Goal: Task Accomplishment & Management: Use online tool/utility

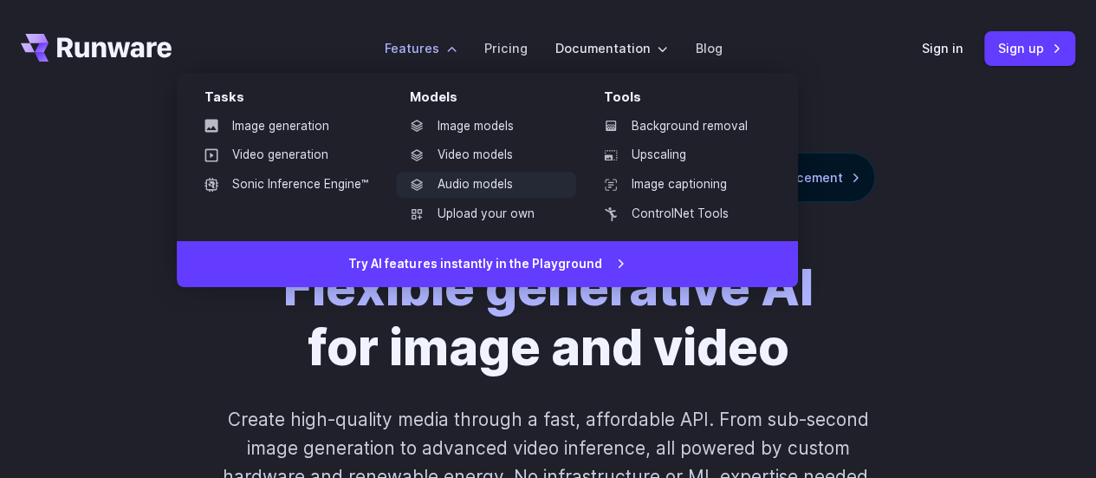
click at [456, 185] on link "Audio models" at bounding box center [486, 185] width 180 height 26
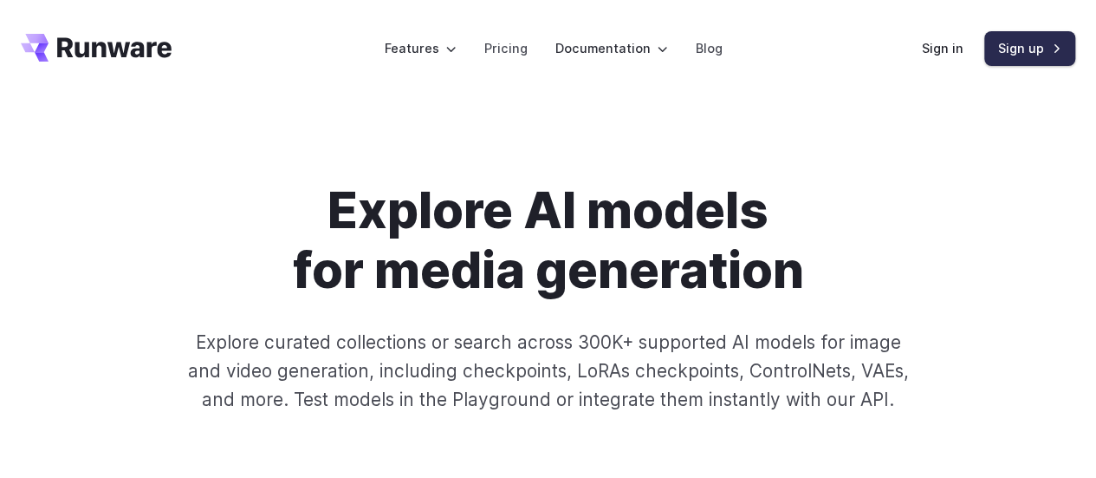
click at [998, 49] on link "Sign up" at bounding box center [1030, 48] width 91 height 34
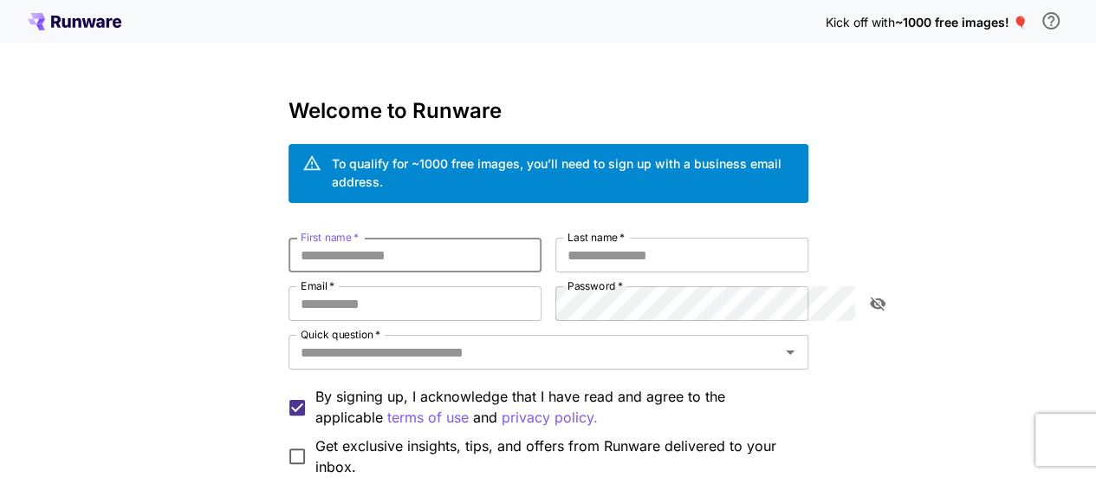
click at [412, 237] on input "First name   *" at bounding box center [415, 254] width 253 height 35
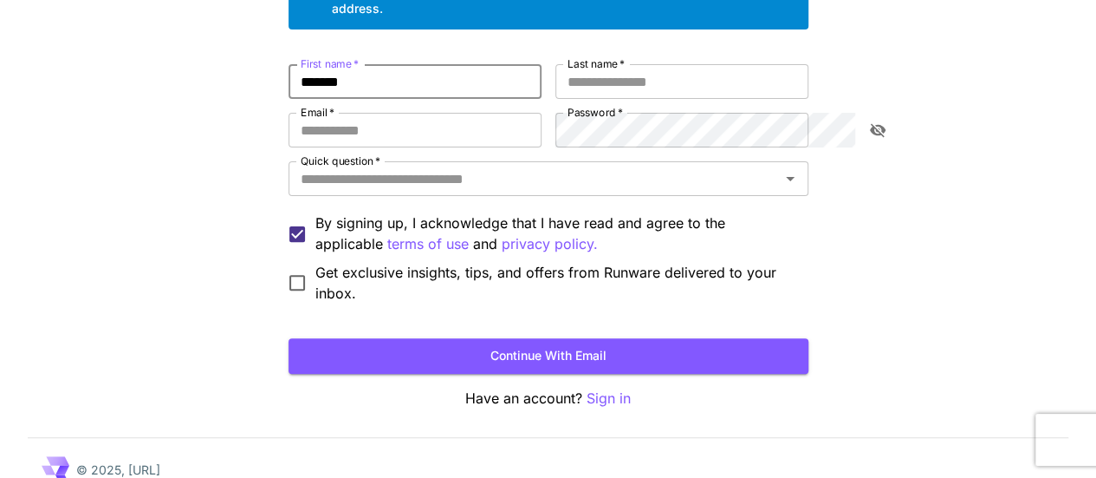
type input "*******"
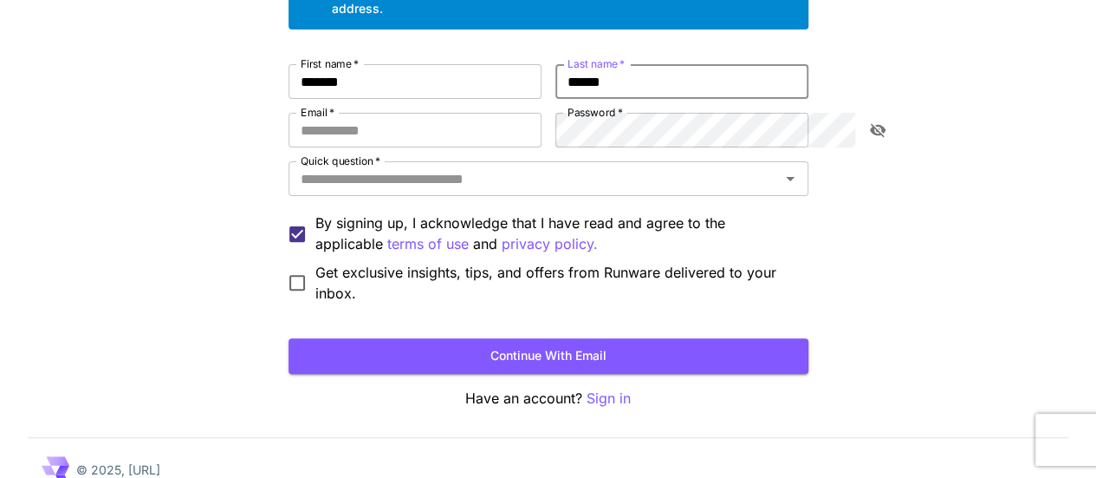
type input "******"
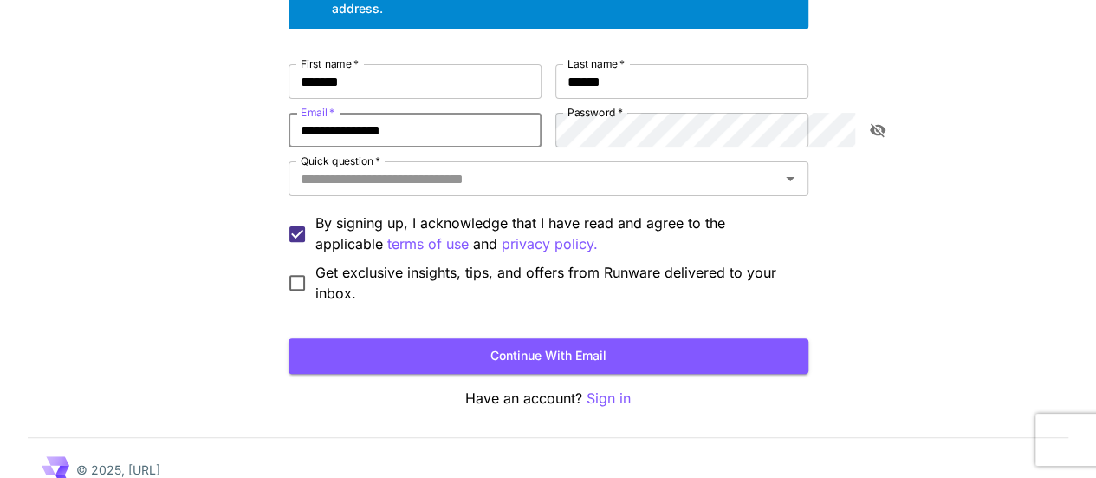
type input "**********"
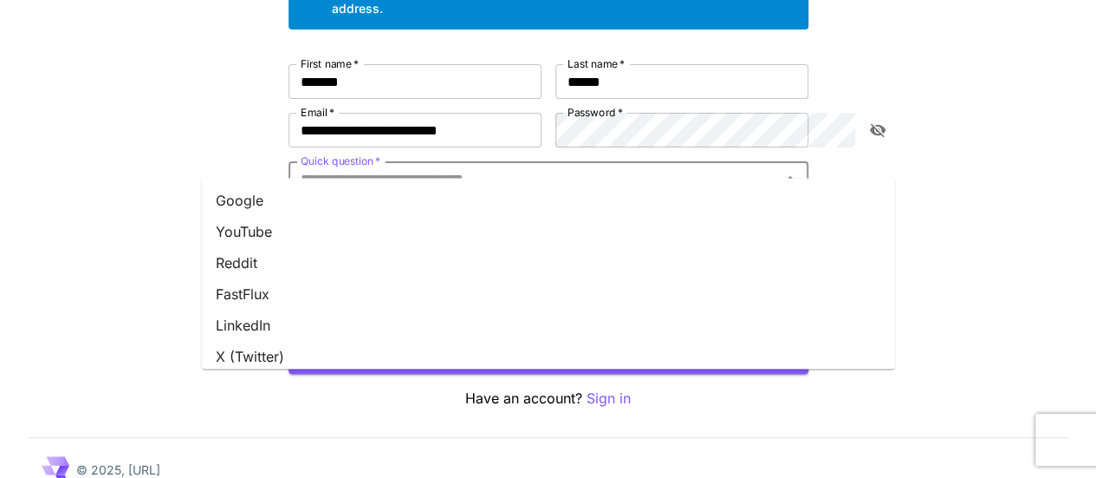
click at [555, 166] on input "Quick question   *" at bounding box center [534, 178] width 481 height 24
click at [527, 203] on li "Google" at bounding box center [548, 200] width 693 height 31
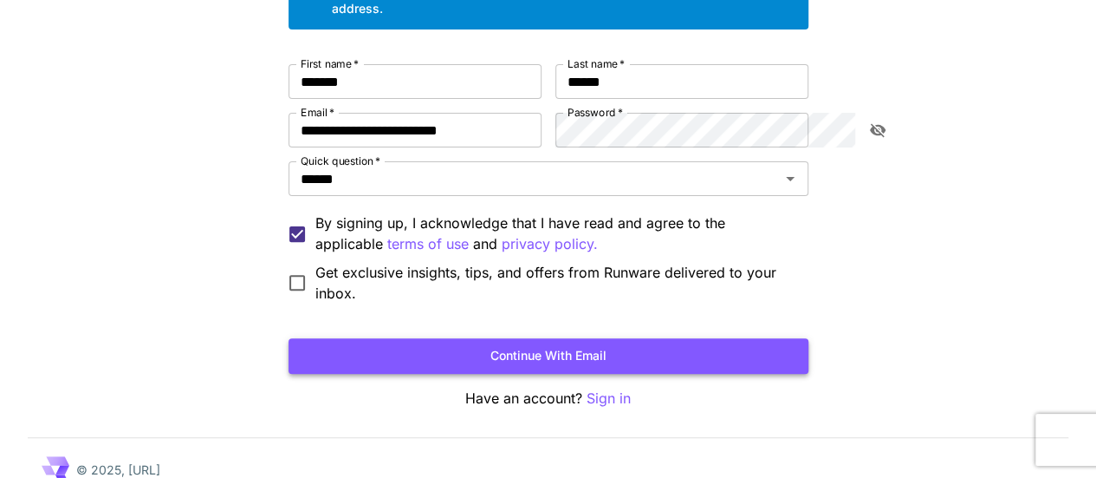
click at [393, 349] on button "Continue with email" at bounding box center [549, 356] width 520 height 36
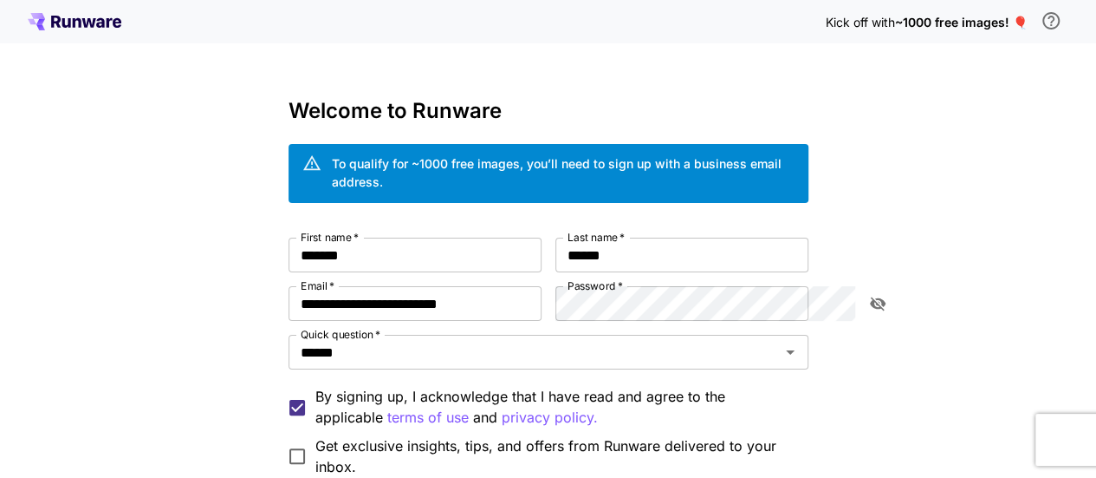
scroll to position [2, 0]
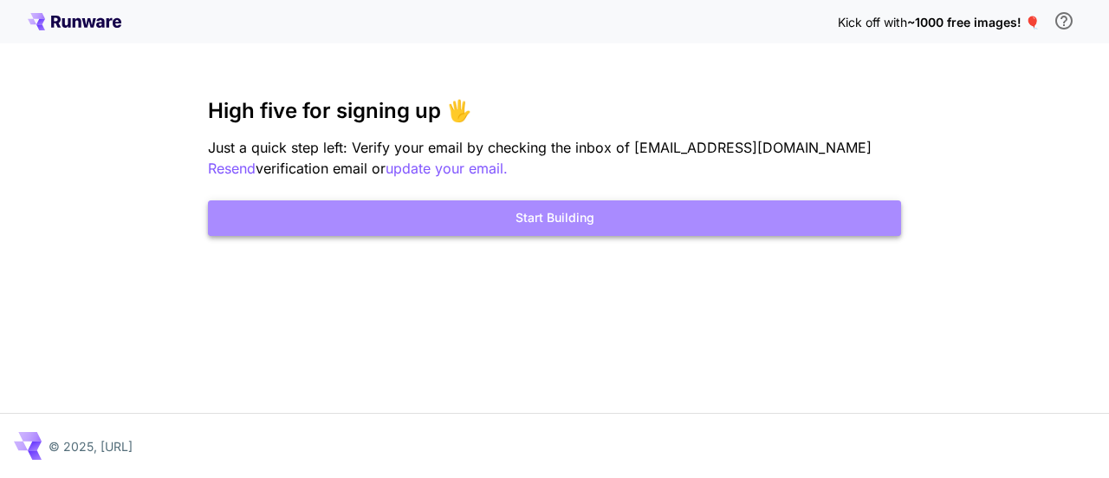
click at [575, 218] on button "Start Building" at bounding box center [554, 218] width 693 height 36
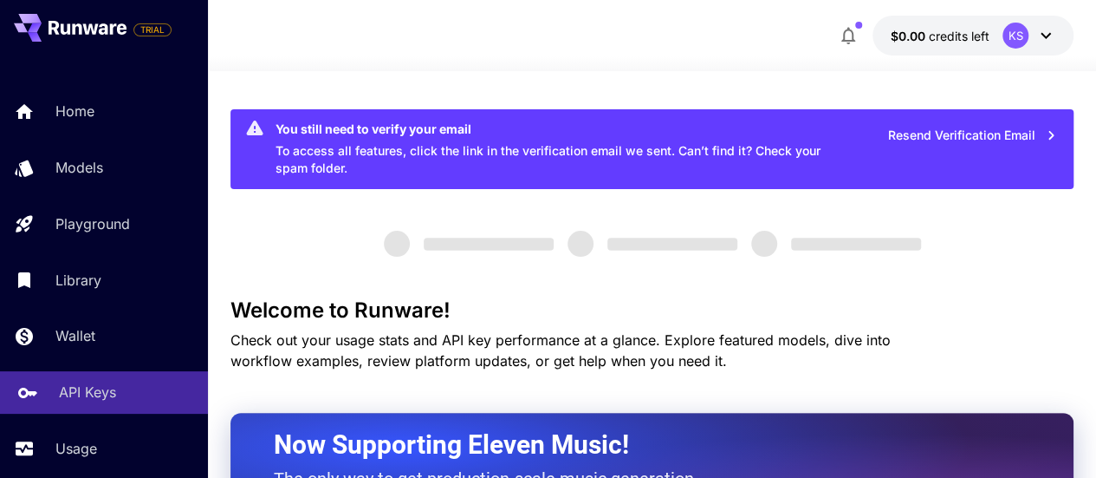
click at [79, 385] on p "API Keys" at bounding box center [87, 391] width 57 height 21
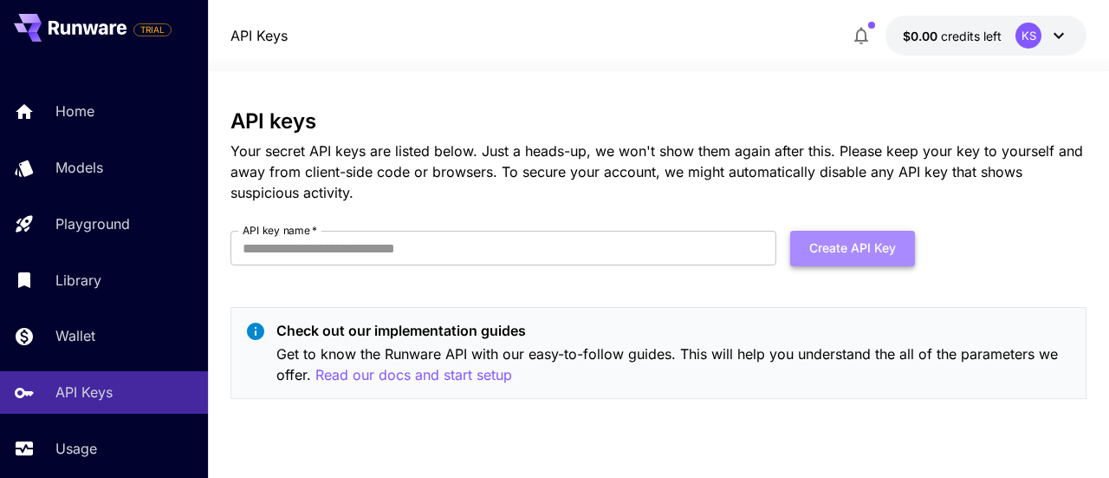
click at [853, 256] on button "Create API Key" at bounding box center [852, 249] width 125 height 36
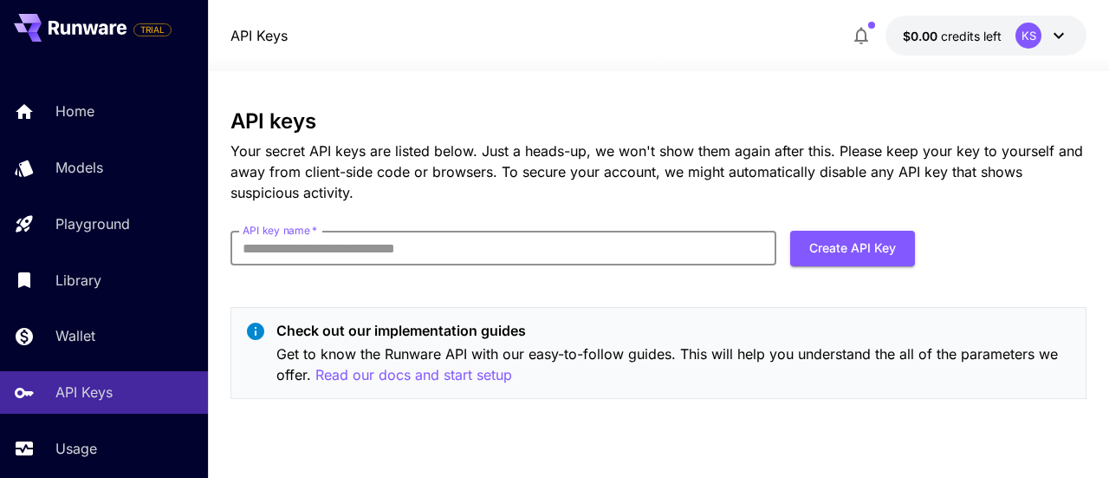
click at [548, 240] on input "API key name   *" at bounding box center [504, 248] width 546 height 35
type input "***"
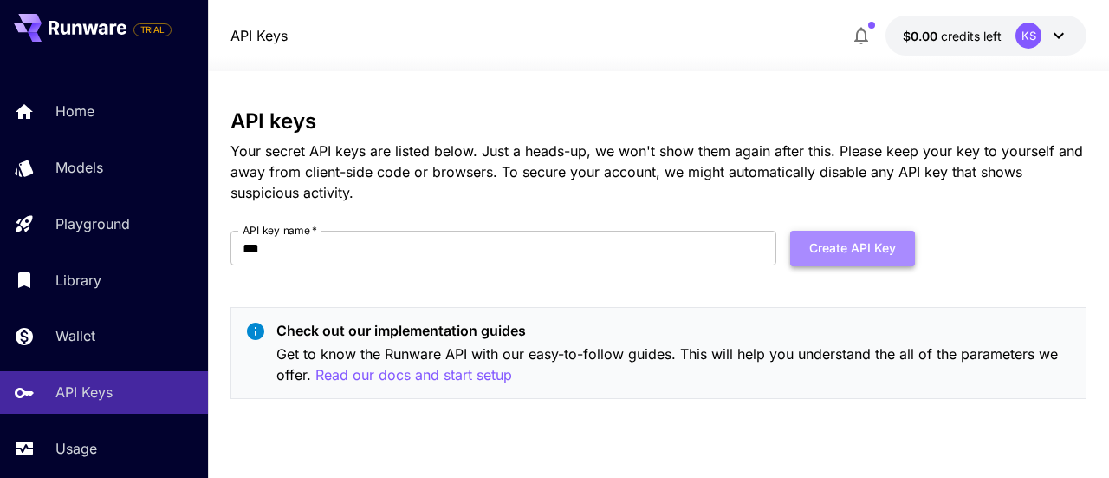
click at [837, 245] on button "Create API Key" at bounding box center [852, 249] width 125 height 36
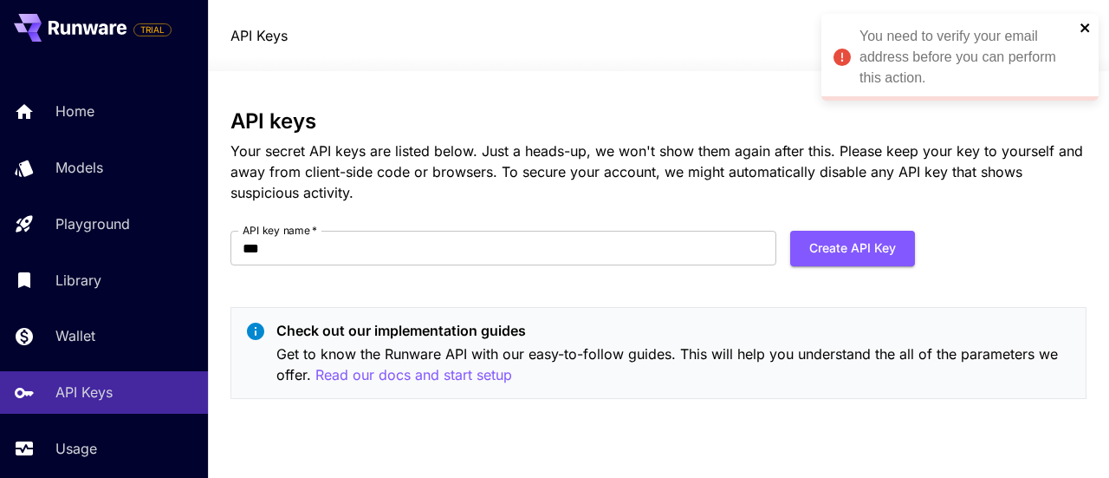
click at [1088, 24] on icon "close" at bounding box center [1085, 27] width 9 height 9
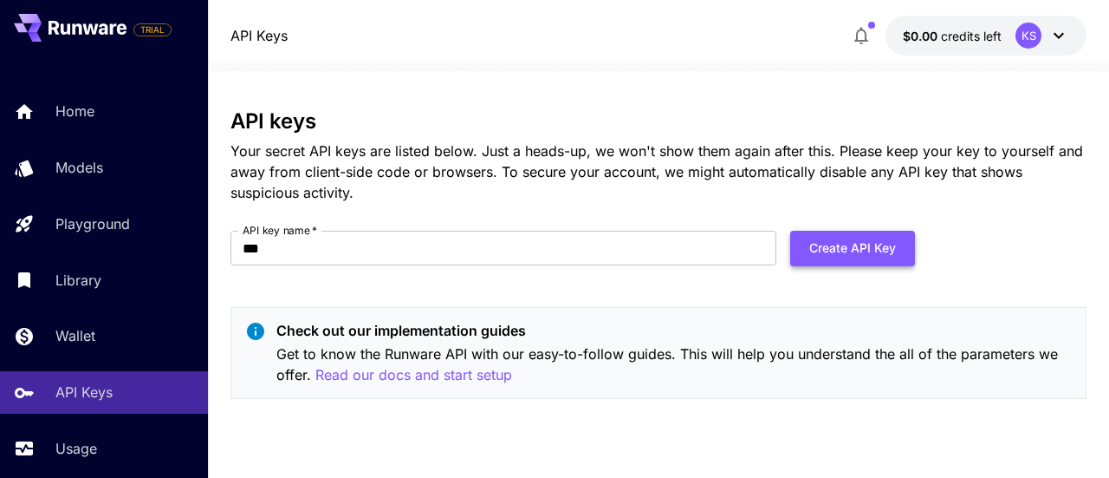
click at [861, 248] on button "Create API Key" at bounding box center [852, 249] width 125 height 36
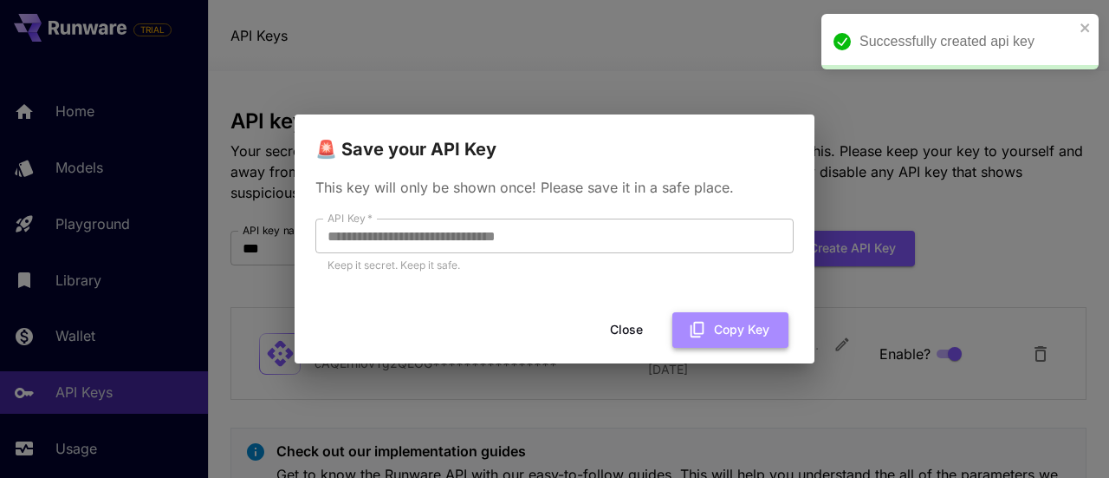
click at [771, 335] on button "Copy Key" at bounding box center [731, 330] width 116 height 36
click at [722, 327] on button "Copy Key" at bounding box center [731, 330] width 116 height 36
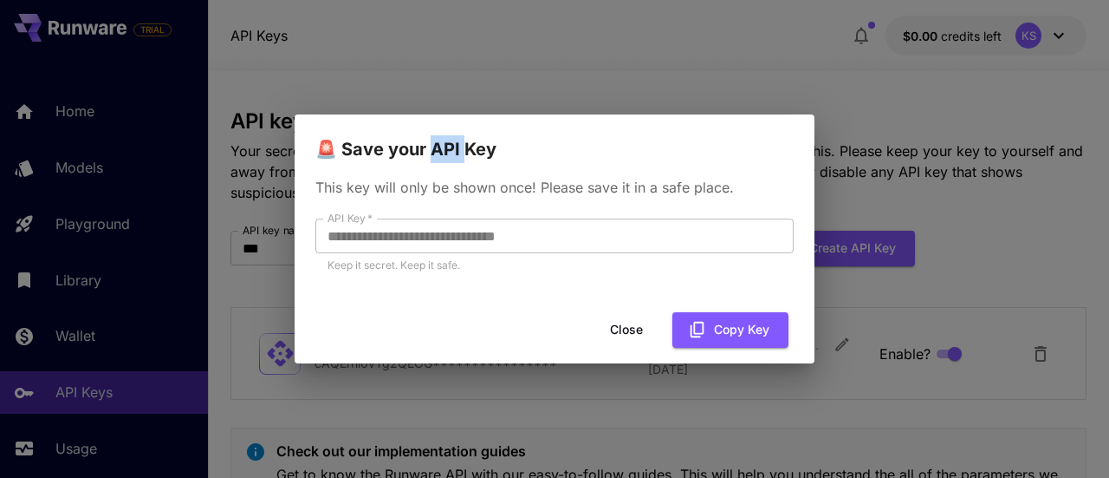
drag, startPoint x: 437, startPoint y: 148, endPoint x: 466, endPoint y: 150, distance: 29.5
click at [466, 150] on h2 "🚨 Save your API Key" at bounding box center [555, 138] width 520 height 49
copy h2 "PI K"
click at [706, 332] on icon "button" at bounding box center [697, 329] width 19 height 19
click at [714, 328] on button "Copy Key" at bounding box center [731, 330] width 116 height 36
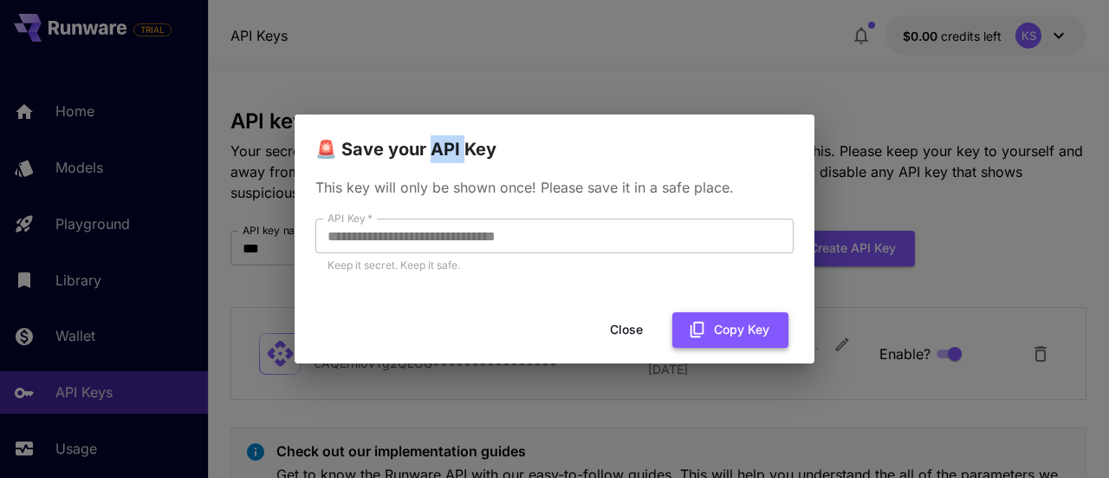
click at [728, 324] on button "Copy Key" at bounding box center [731, 330] width 116 height 36
